Goal: Task Accomplishment & Management: Use online tool/utility

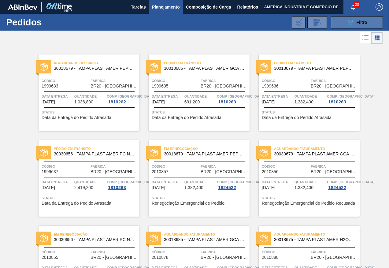
click at [341, 22] on button "089F7B8B-B2A5-4AFE-B5C0-19BA573D28AC Filtro" at bounding box center [357, 22] width 52 height 12
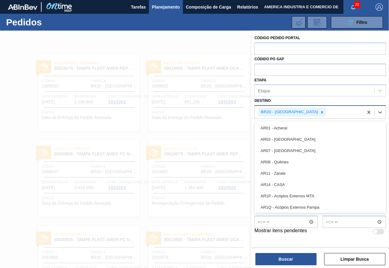
click at [352, 110] on div "BR20 - Sapucaia" at bounding box center [309, 112] width 109 height 13
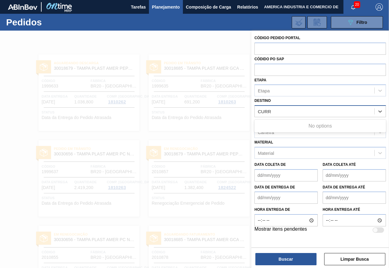
type input "CUR"
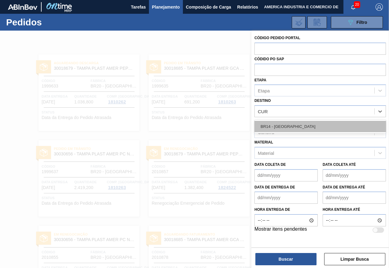
click at [328, 124] on div "BR14 - [GEOGRAPHIC_DATA]" at bounding box center [321, 126] width 132 height 11
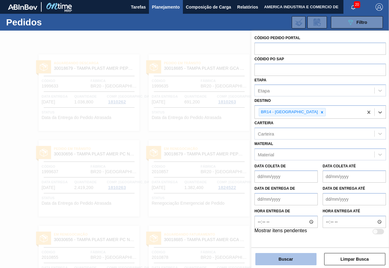
click at [301, 262] on button "Buscar" at bounding box center [286, 259] width 61 height 12
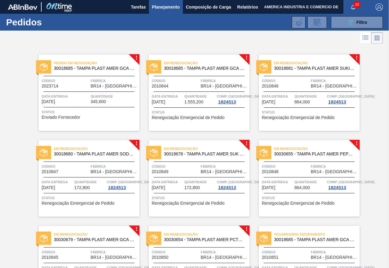
click at [103, 117] on div "Status Enviado Fornecedor" at bounding box center [90, 114] width 96 height 10
click at [113, 111] on span "Status" at bounding box center [90, 112] width 96 height 6
click at [198, 122] on div "Em renegociação 30018685 - TAMPA PLAST AMER GCA S/LINER Código 2010844 Fábrica …" at bounding box center [199, 93] width 101 height 77
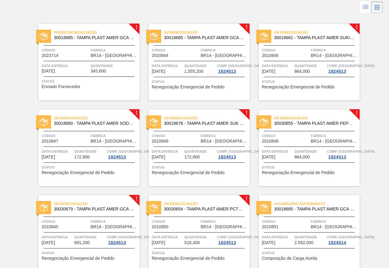
scroll to position [61, 0]
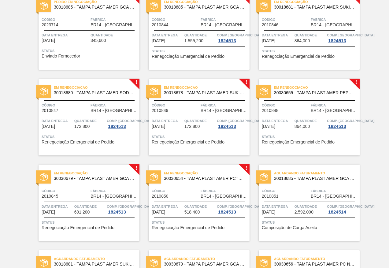
click at [114, 188] on span "Fábrica" at bounding box center [114, 191] width 47 height 6
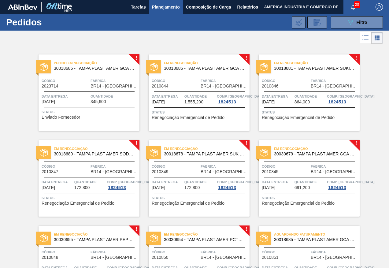
click at [166, 108] on div at bounding box center [199, 107] width 91 height 0
click at [226, 71] on div "Em renegociação 30018685 - TAMPA PLAST AMER GCA S/LINER" at bounding box center [199, 66] width 101 height 14
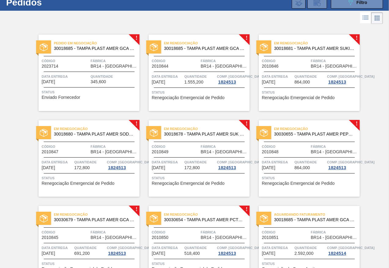
scroll to position [31, 0]
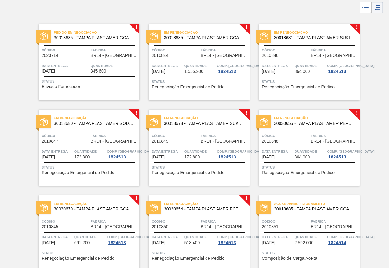
click at [81, 222] on span "Código" at bounding box center [65, 222] width 47 height 6
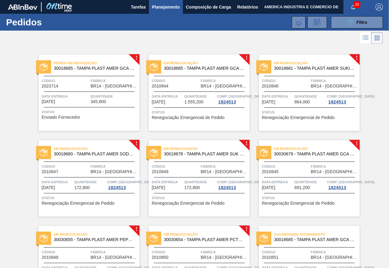
click at [124, 121] on div "Pedido em Negociação 30018685 - TAMPA PLAST AMER GCA S/LINER Código 2023714 Fáb…" at bounding box center [89, 93] width 101 height 77
click at [124, 103] on div "Quantidade 691,200" at bounding box center [114, 98] width 47 height 11
click at [191, 113] on span "Status" at bounding box center [200, 112] width 96 height 6
click at [311, 107] on div "Em renegociação 30018681 - TAMPA PLAST AMER SUKITA S/LINER Código 2010846 Fábri…" at bounding box center [309, 93] width 101 height 77
click at [95, 174] on span "BR14 - [GEOGRAPHIC_DATA]" at bounding box center [114, 172] width 47 height 5
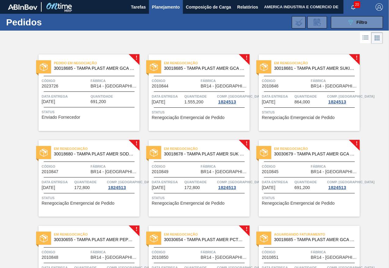
click at [186, 194] on div "Em renegociação 30018678 - TAMPA PLAST AMER SUK TUBAINA S/LINER Código 2010849 …" at bounding box center [199, 178] width 101 height 77
click at [291, 180] on span "Data entrega" at bounding box center [277, 182] width 31 height 6
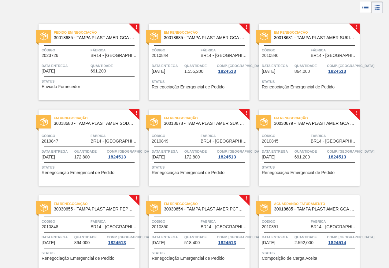
click at [96, 226] on span "BR14 - [GEOGRAPHIC_DATA]" at bounding box center [114, 227] width 47 height 5
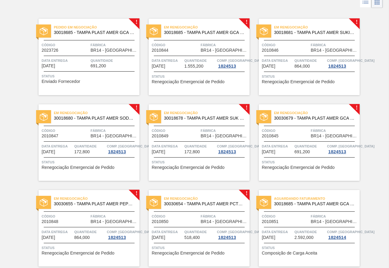
scroll to position [92, 0]
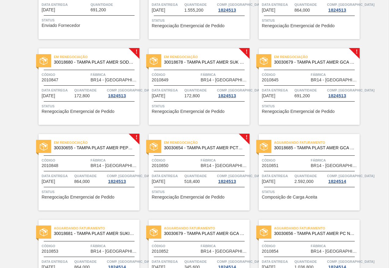
click at [193, 174] on span "Quantidade" at bounding box center [200, 176] width 31 height 6
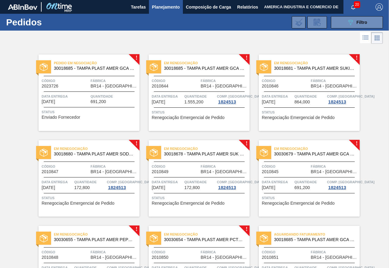
click at [116, 112] on span "Status" at bounding box center [90, 112] width 96 height 6
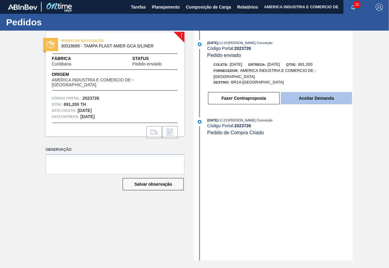
click at [311, 99] on button "Aceitar Demanda" at bounding box center [316, 98] width 71 height 12
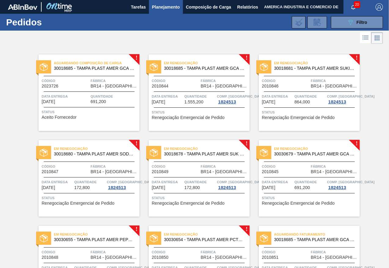
click at [231, 121] on div "Em renegociação 30018685 - TAMPA PLAST AMER GCA S/LINER Código 2010844 Fábrica …" at bounding box center [199, 93] width 101 height 77
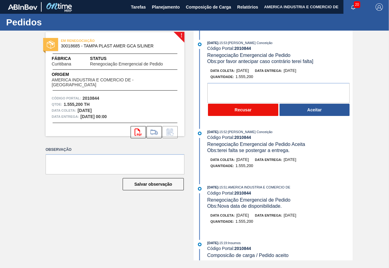
click at [237, 111] on button "Recusar" at bounding box center [243, 110] width 70 height 12
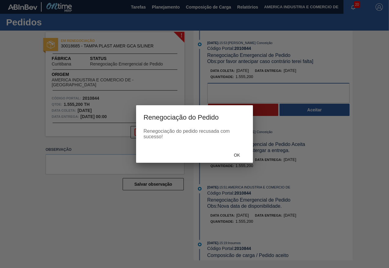
click at [237, 0] on body "Tarefas Planejamento Composição de Carga Relatórios AMERICA INDUSTRIA E COMERCI…" at bounding box center [194, 0] width 389 height 0
click at [240, 158] on div "Ok" at bounding box center [237, 154] width 27 height 11
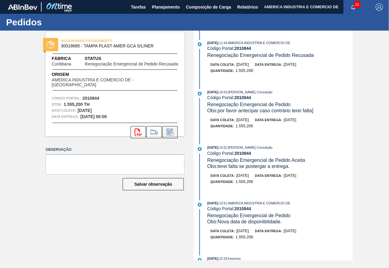
click at [170, 129] on icon at bounding box center [170, 132] width 10 height 7
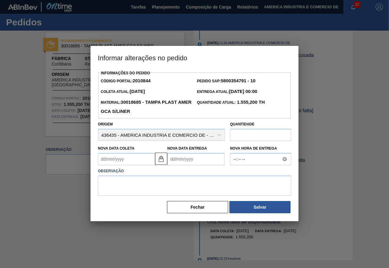
click at [115, 161] on Coleta2010844 "Nova Data Coleta" at bounding box center [126, 159] width 57 height 12
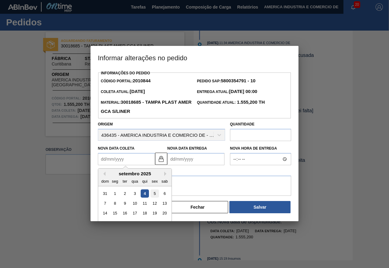
click at [156, 194] on div "5" at bounding box center [155, 194] width 8 height 8
type Coleta2010844 "[DATE]"
type Entrega2010844 "[DATE]"
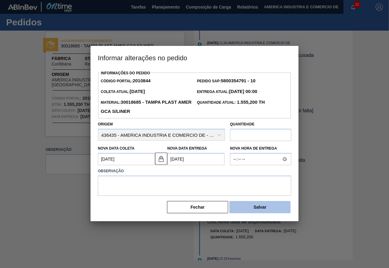
click at [252, 209] on button "Salvar" at bounding box center [260, 207] width 61 height 12
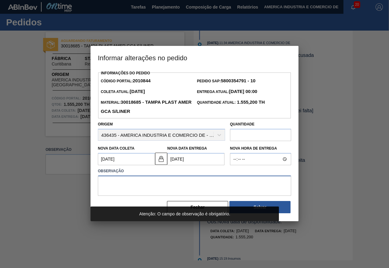
click at [158, 181] on textarea at bounding box center [195, 186] width 194 height 20
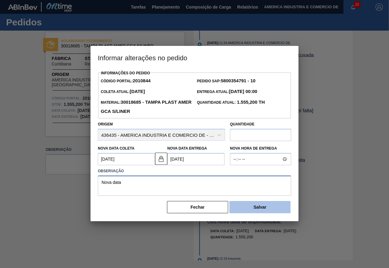
type textarea "Nova data"
click at [279, 208] on button "Salvar" at bounding box center [260, 207] width 61 height 12
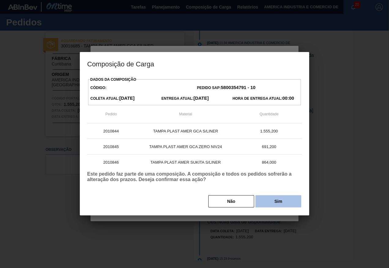
click at [275, 206] on button "Sim" at bounding box center [279, 201] width 46 height 12
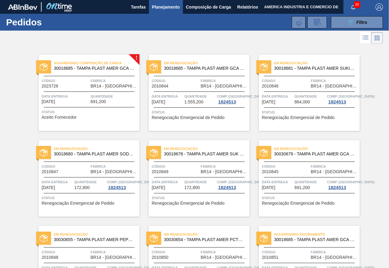
click at [86, 111] on span "Status" at bounding box center [90, 112] width 96 height 6
click at [77, 120] on div "Aguardando Composição de Carga 30018685 - TAMPA PLAST AMER GCA S/LINER Código 2…" at bounding box center [89, 93] width 101 height 77
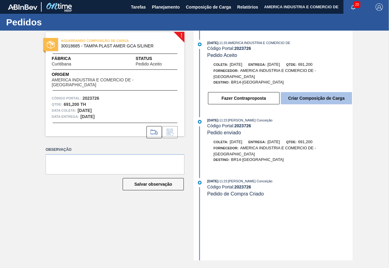
click at [322, 97] on button "Criar Composição de Carga" at bounding box center [316, 98] width 71 height 12
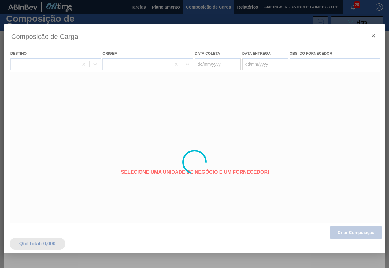
type coleta "[DATE]"
type entrega "[DATE]"
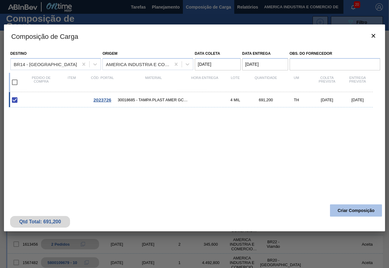
click at [344, 213] on button "Criar Composição" at bounding box center [356, 211] width 52 height 12
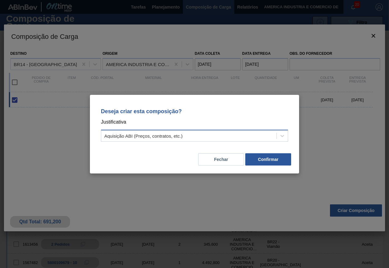
click at [274, 132] on div "Aquisição ABI (Preços, contratos, etc.)" at bounding box center [188, 135] width 175 height 9
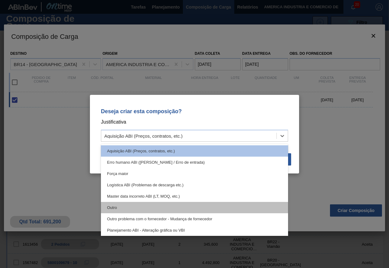
click at [114, 203] on div "Outro" at bounding box center [194, 207] width 187 height 11
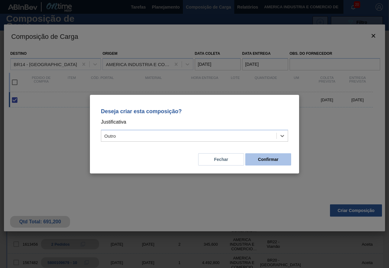
click at [263, 160] on button "Confirmar" at bounding box center [269, 159] width 46 height 12
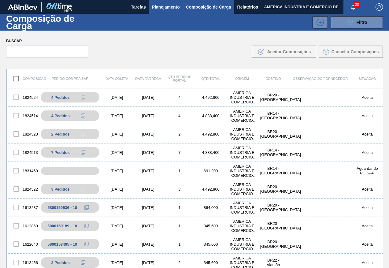
click at [173, 9] on span "Planejamento" at bounding box center [166, 6] width 28 height 7
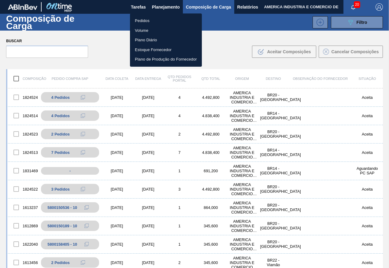
click at [152, 17] on li "Pedidos" at bounding box center [166, 21] width 72 height 10
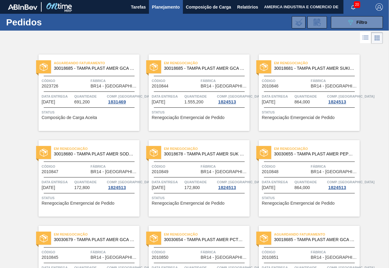
click at [103, 114] on span "Status" at bounding box center [90, 112] width 96 height 6
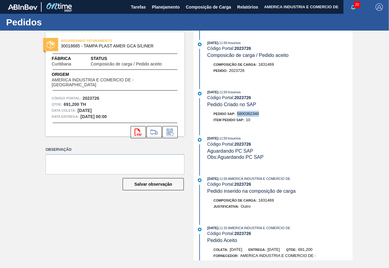
drag, startPoint x: 238, startPoint y: 113, endPoint x: 263, endPoint y: 116, distance: 25.3
click at [263, 116] on div "Pedido SAP: 5800362340" at bounding box center [280, 114] width 145 height 6
copy span "5800362340"
